Goal: Go to known website: Access a specific website the user already knows

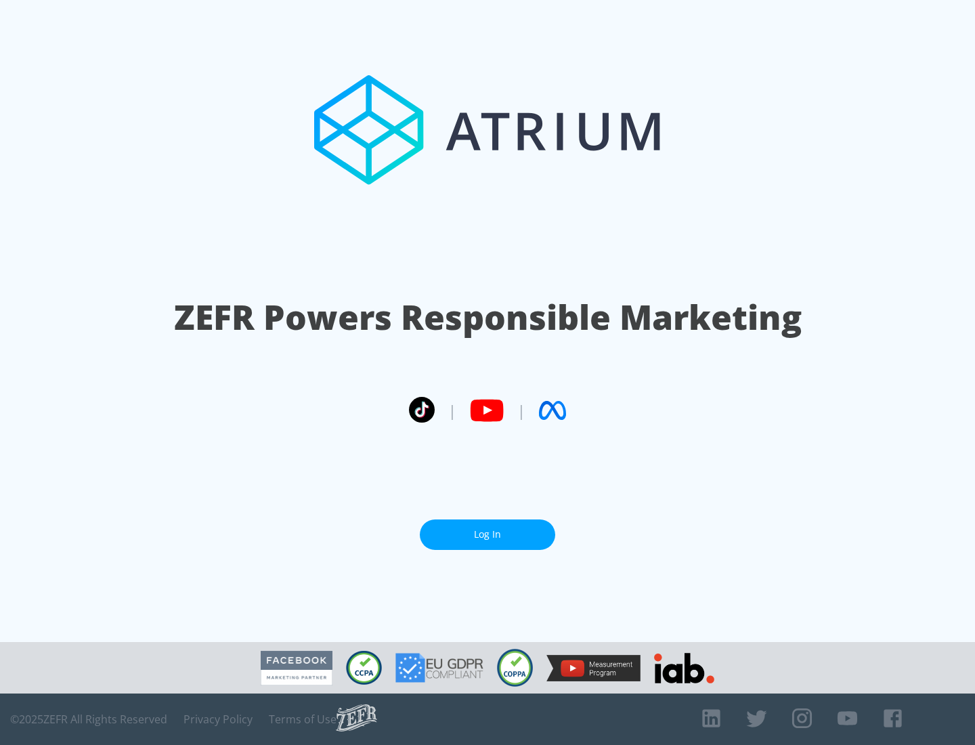
click at [488, 534] on link "Log In" at bounding box center [487, 535] width 135 height 30
